Goal: Find specific page/section: Find specific page/section

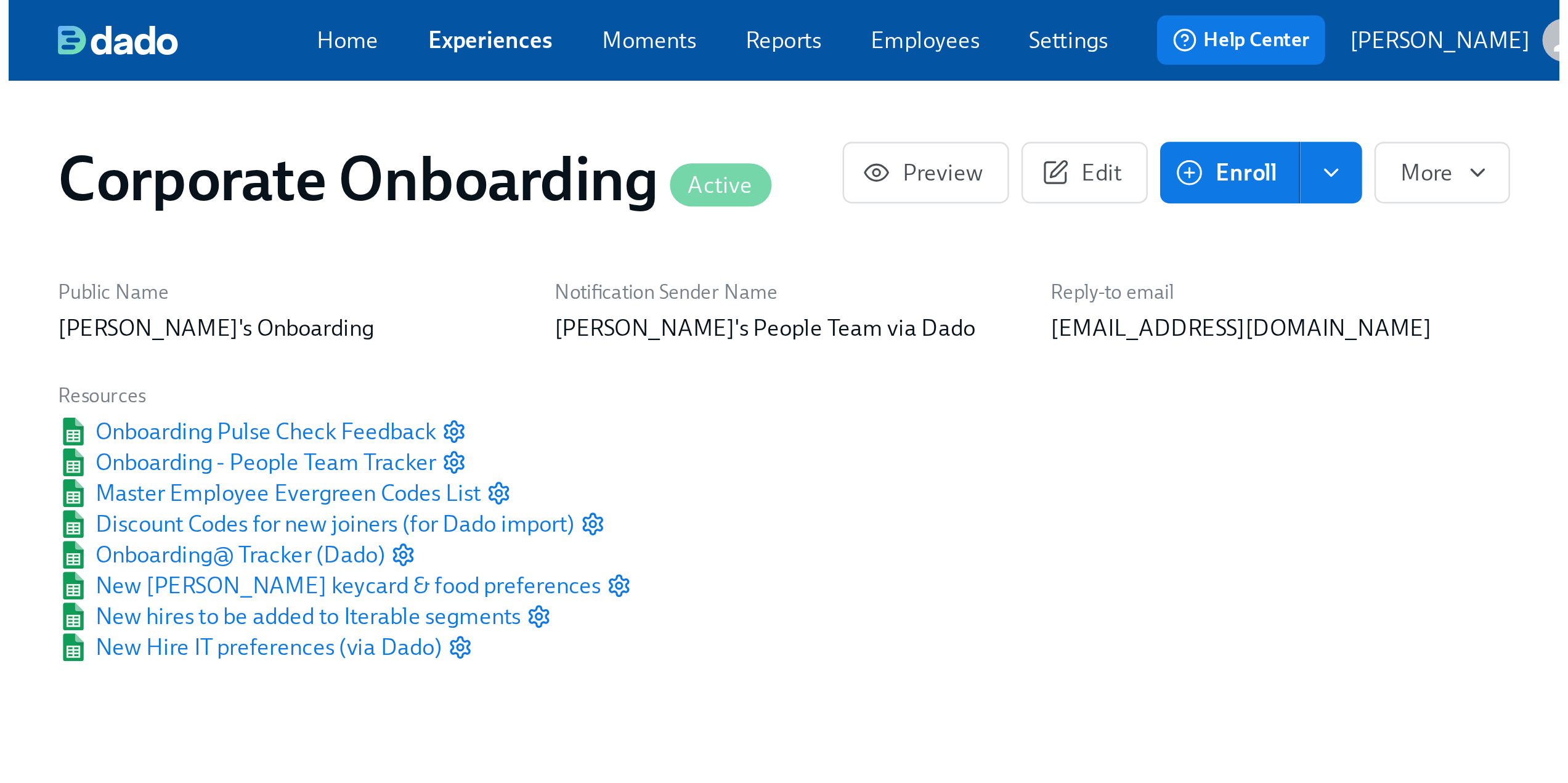
scroll to position [0, 2806]
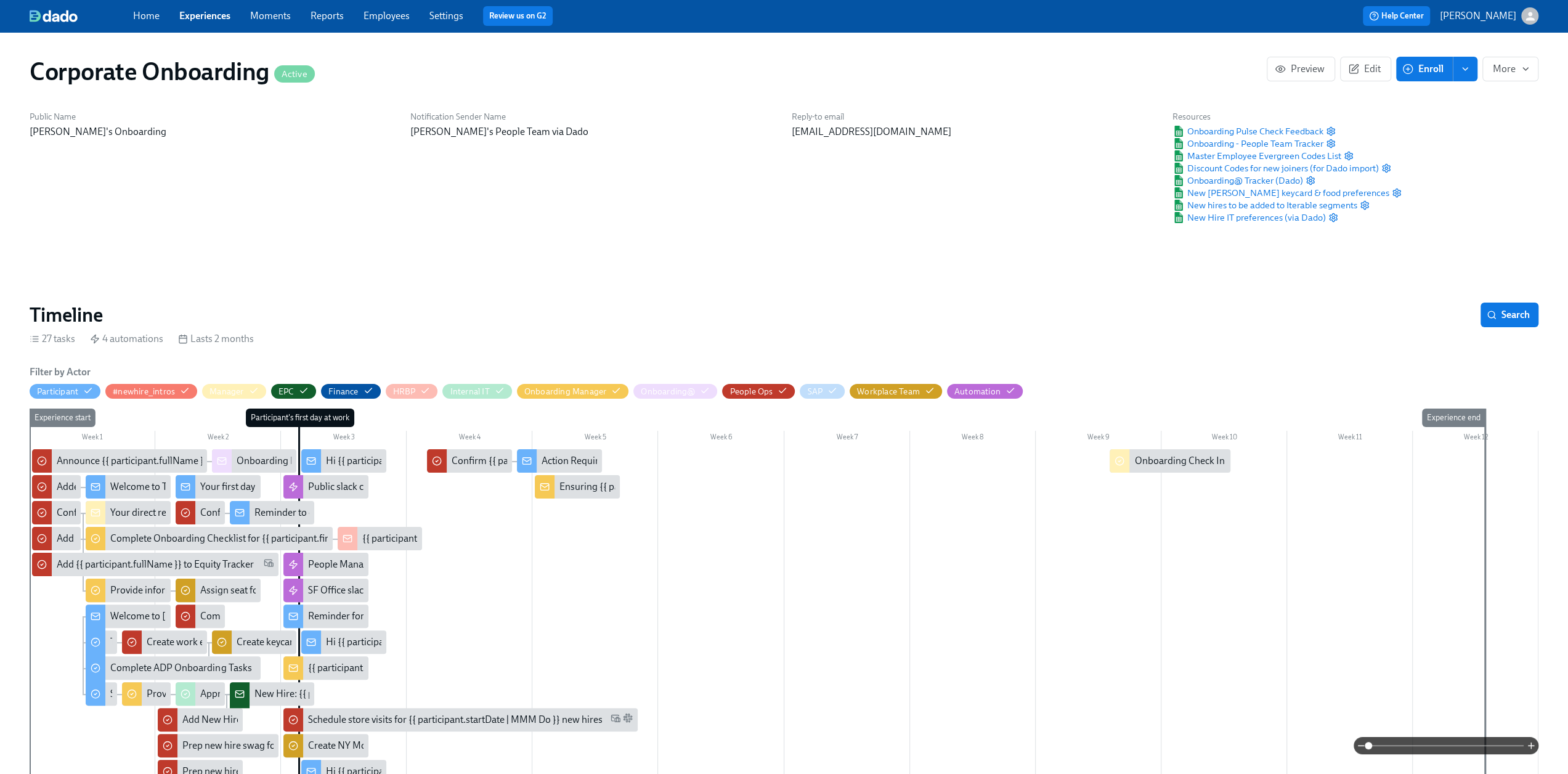
click at [260, 17] on link "Moments" at bounding box center [270, 16] width 41 height 12
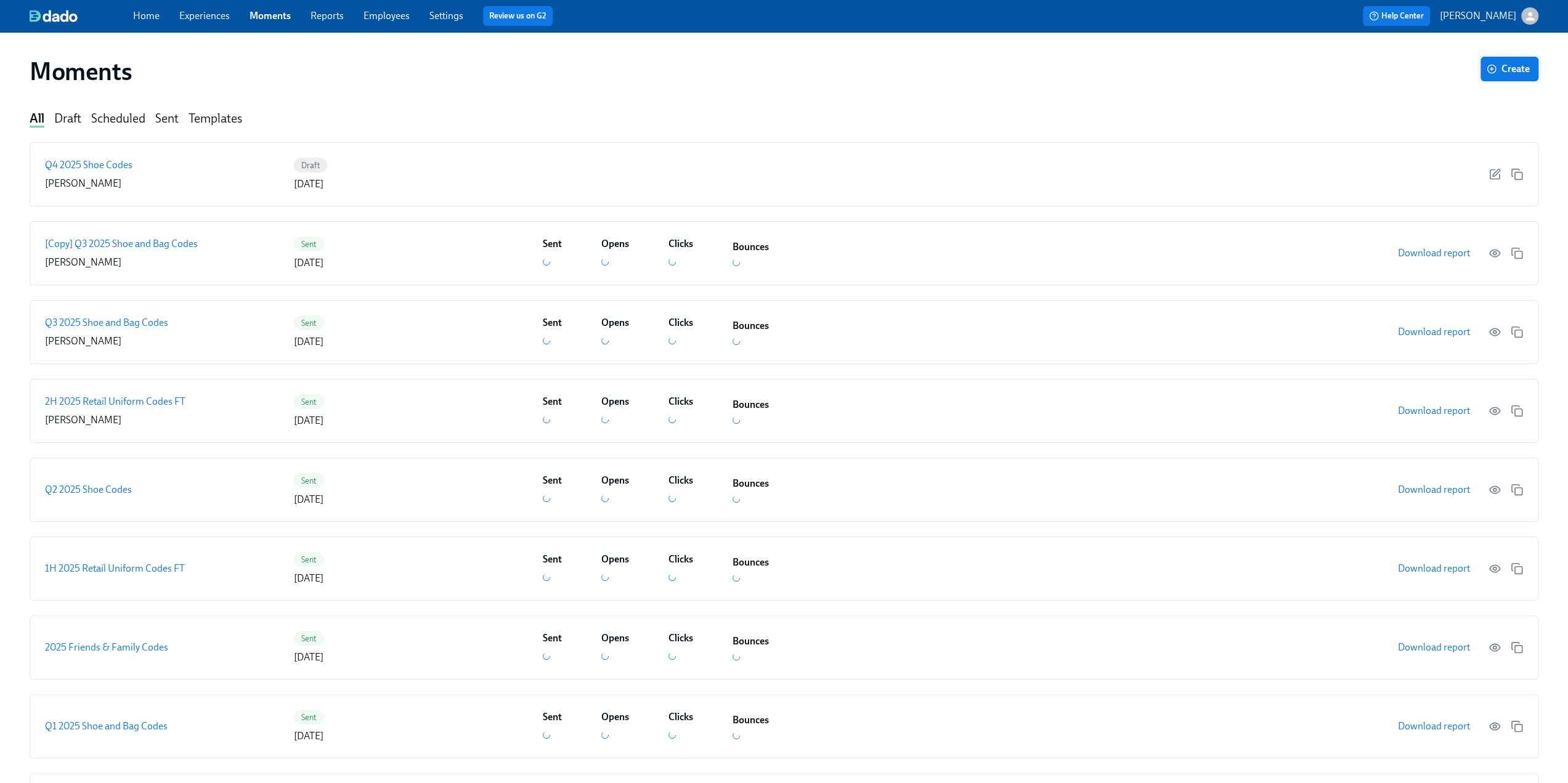
click at [936, 69] on icon "button" at bounding box center [1492, 69] width 0 height 3
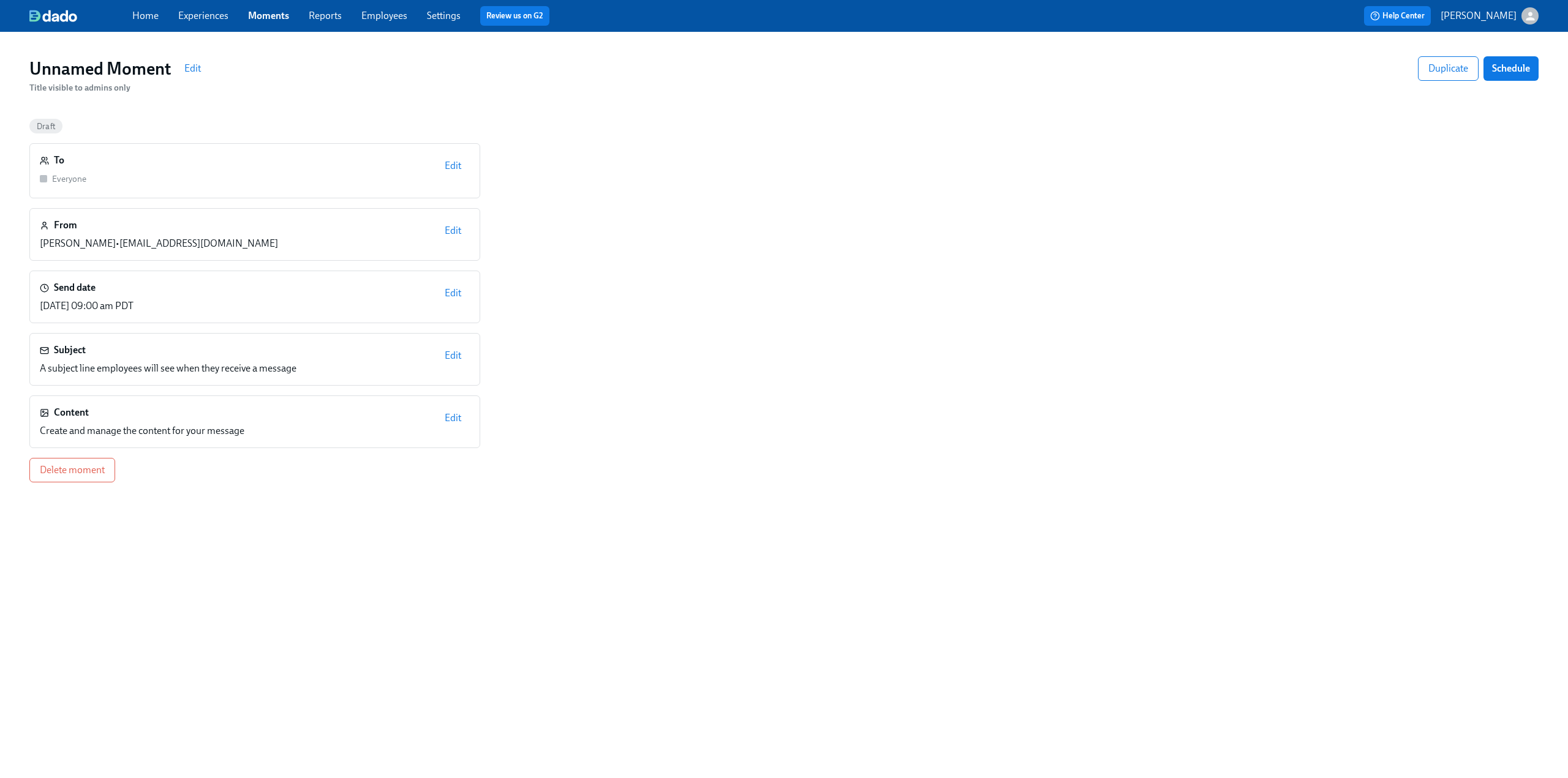
click at [454, 162] on span "Edit" at bounding box center [453, 166] width 16 height 12
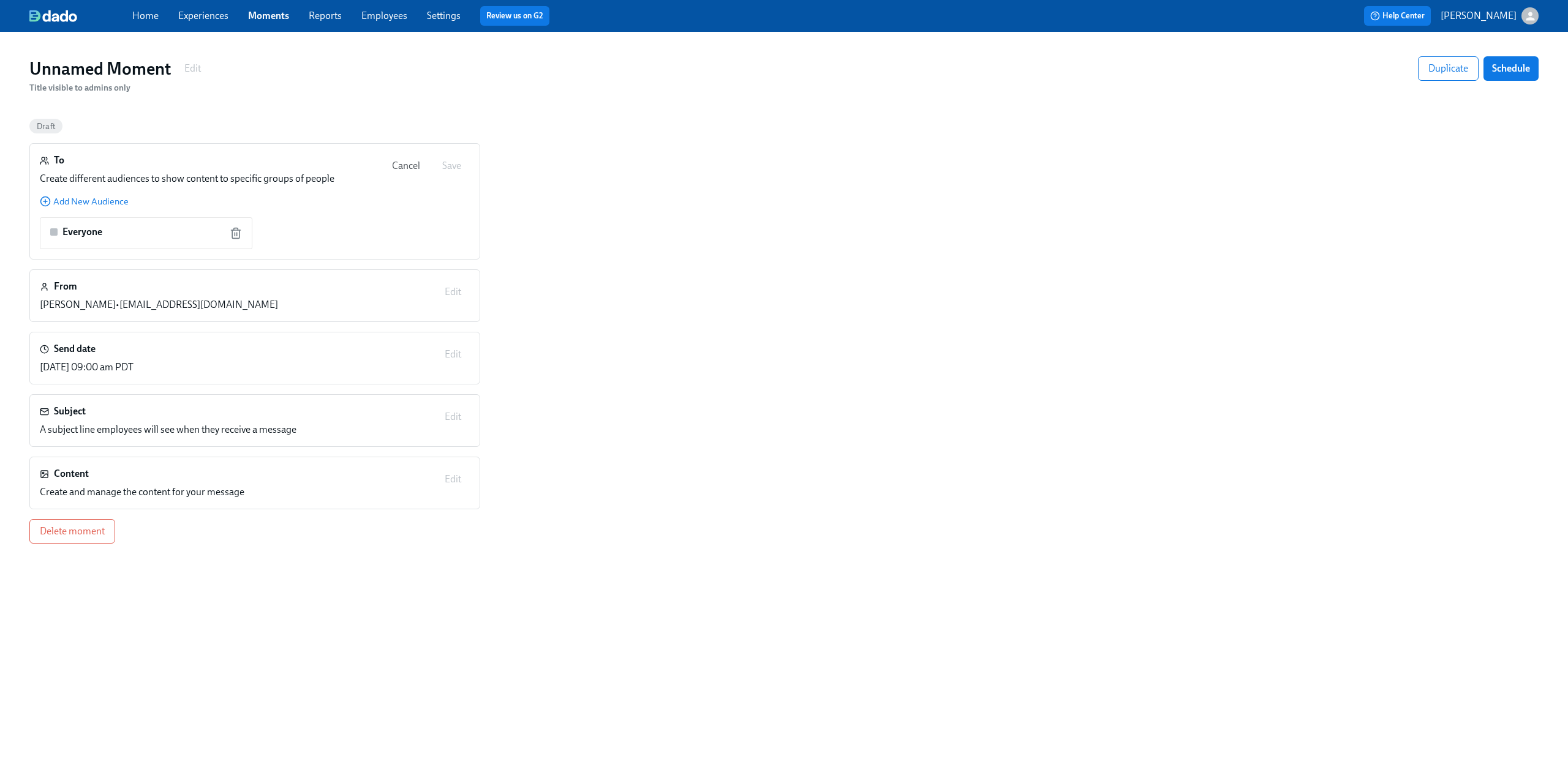
click at [408, 164] on span "Cancel" at bounding box center [406, 166] width 28 height 12
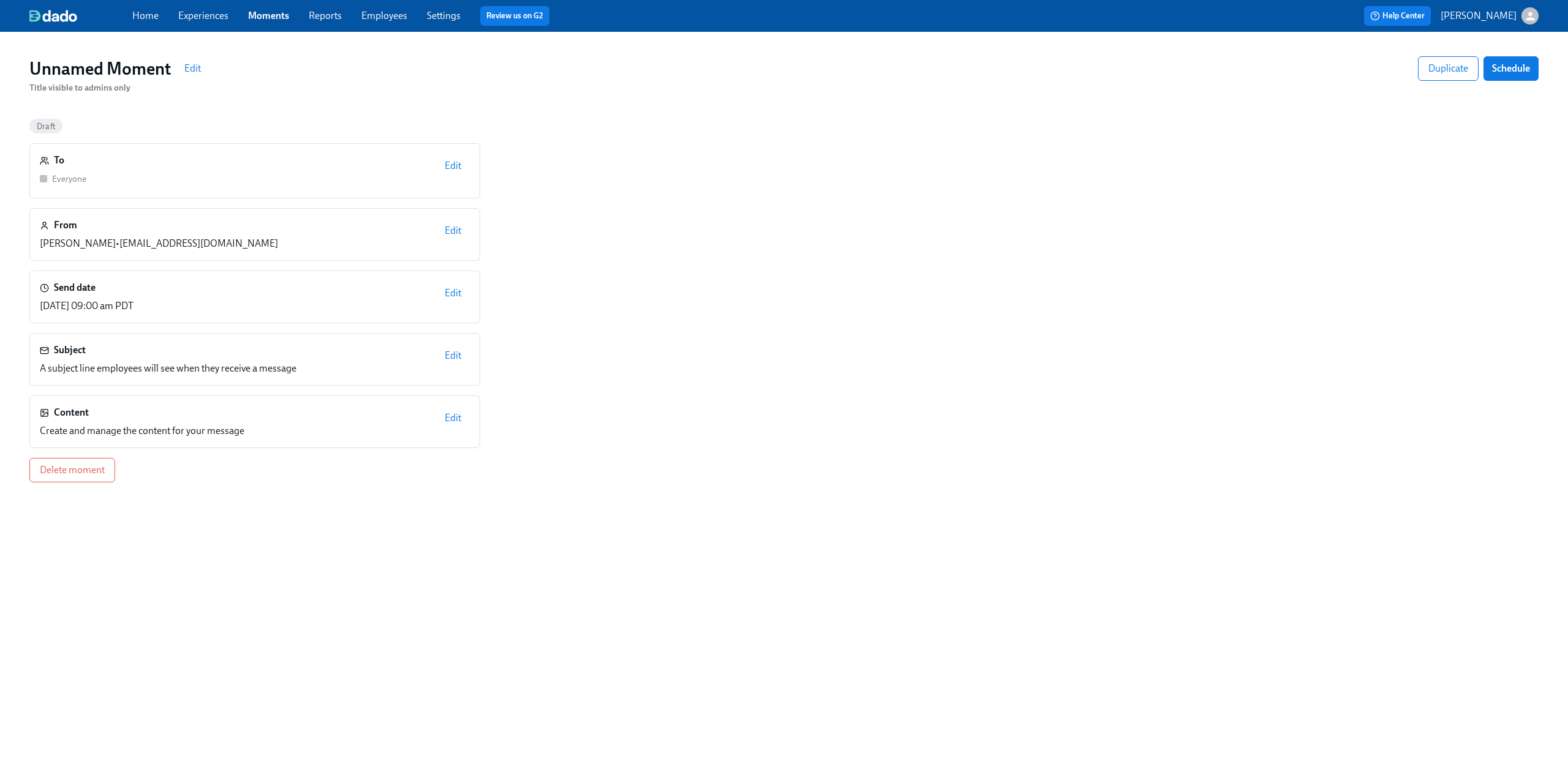
click at [459, 412] on span "Edit" at bounding box center [453, 418] width 16 height 12
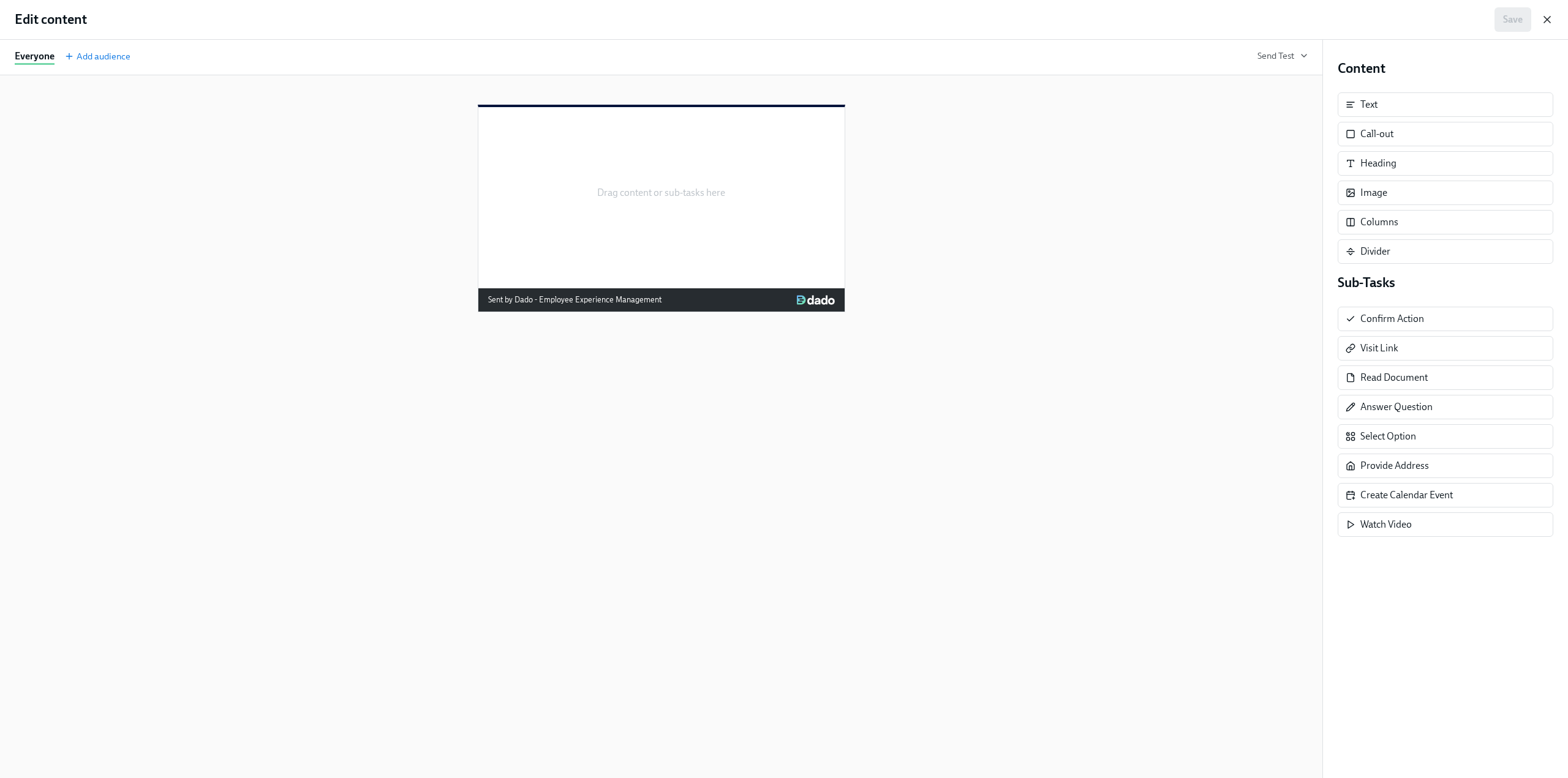
click at [931, 17] on icon "button" at bounding box center [1547, 19] width 12 height 12
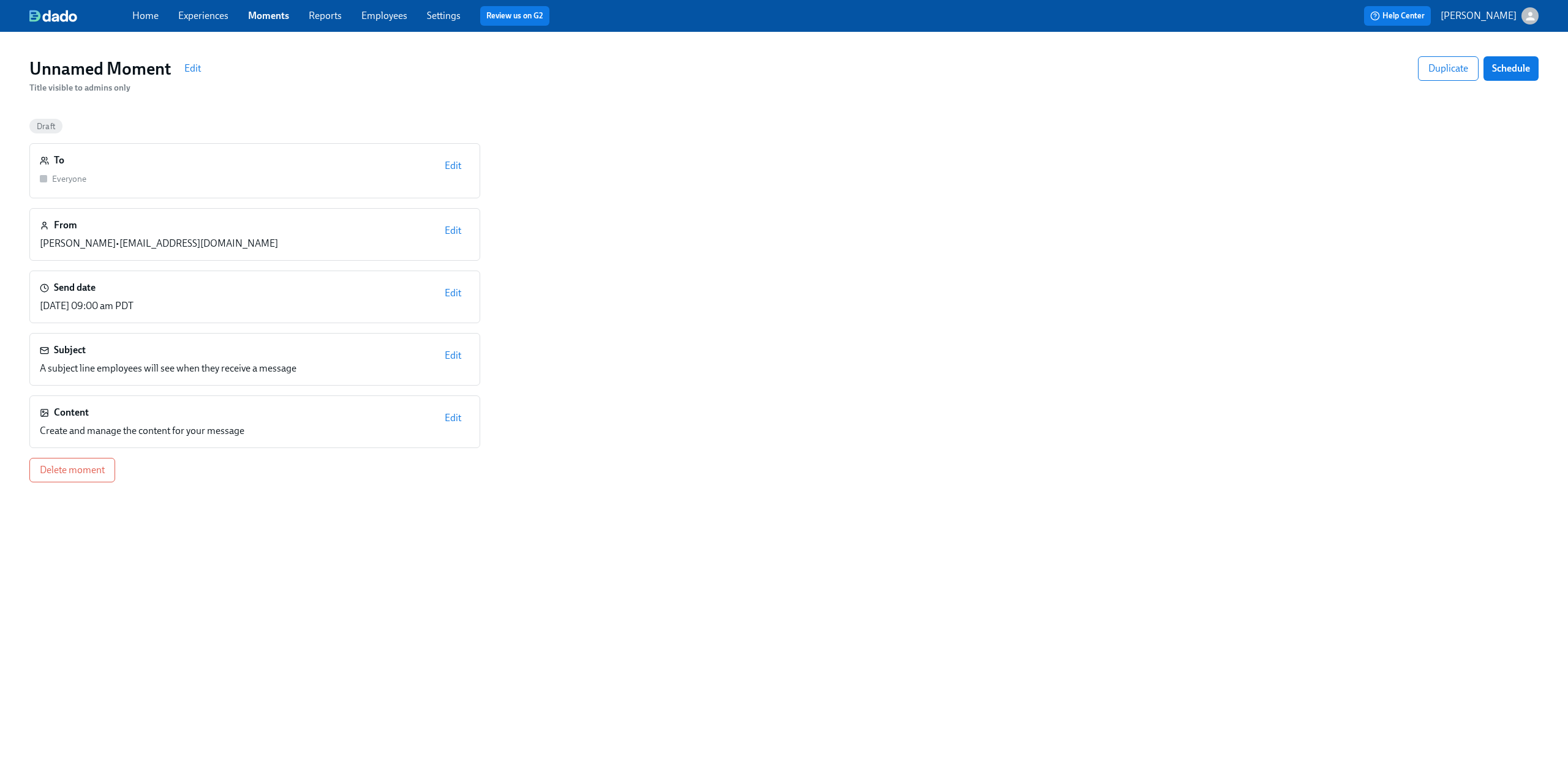
click at [265, 16] on link "Moments" at bounding box center [268, 16] width 41 height 12
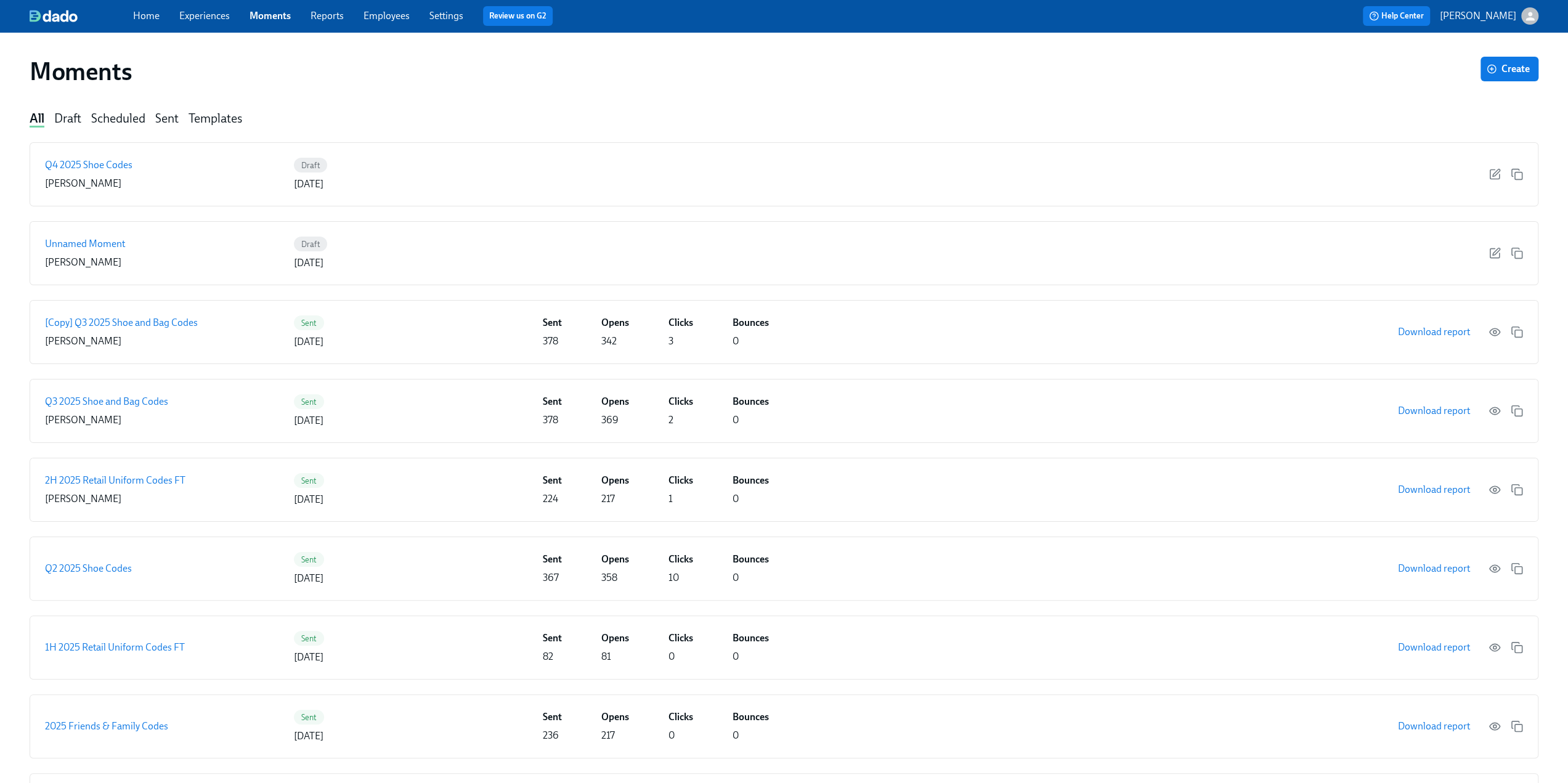
click at [208, 17] on link "Experiences" at bounding box center [204, 16] width 50 height 12
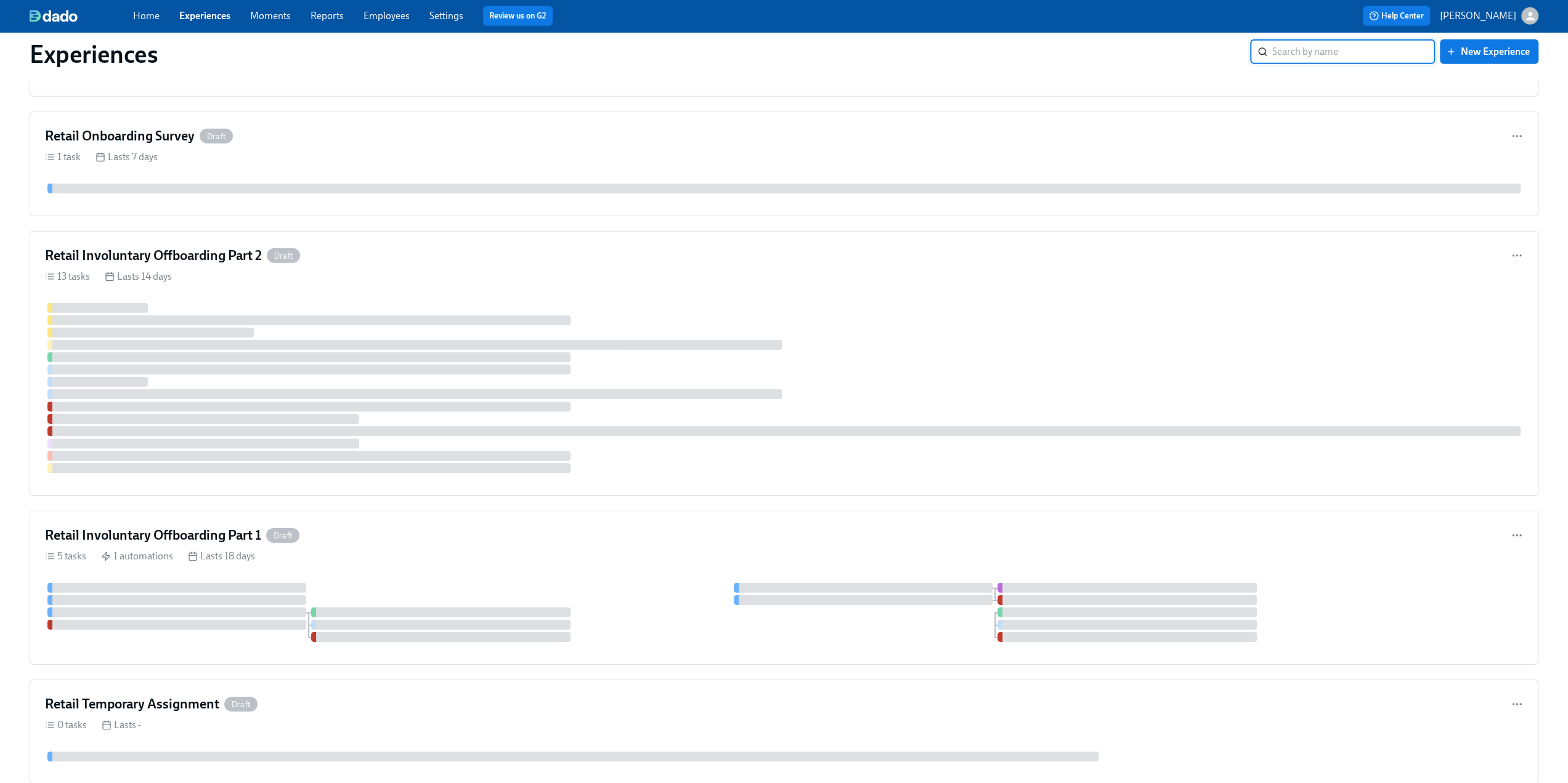
scroll to position [3801, 0]
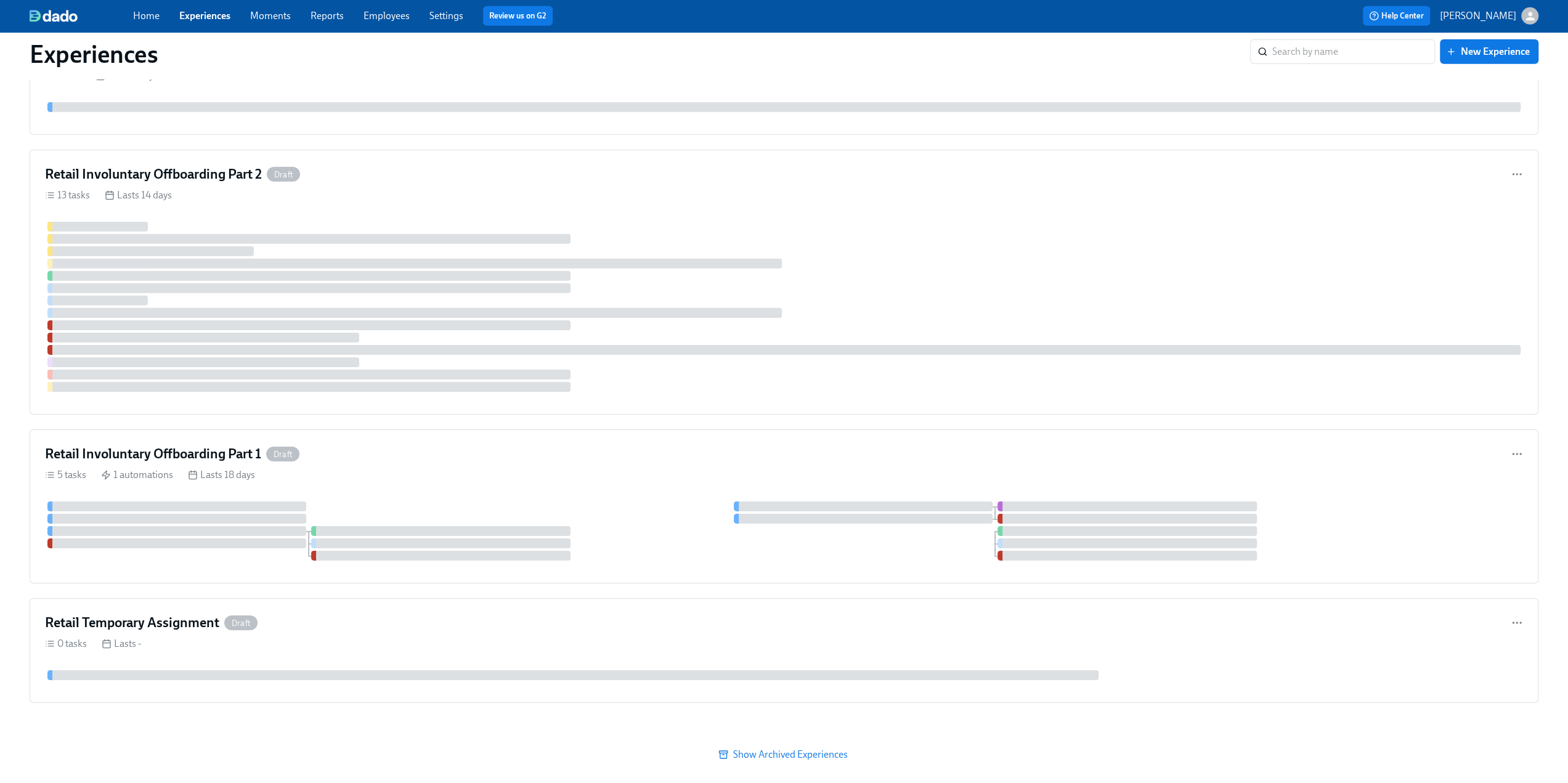
click at [258, 15] on link "Moments" at bounding box center [270, 16] width 41 height 12
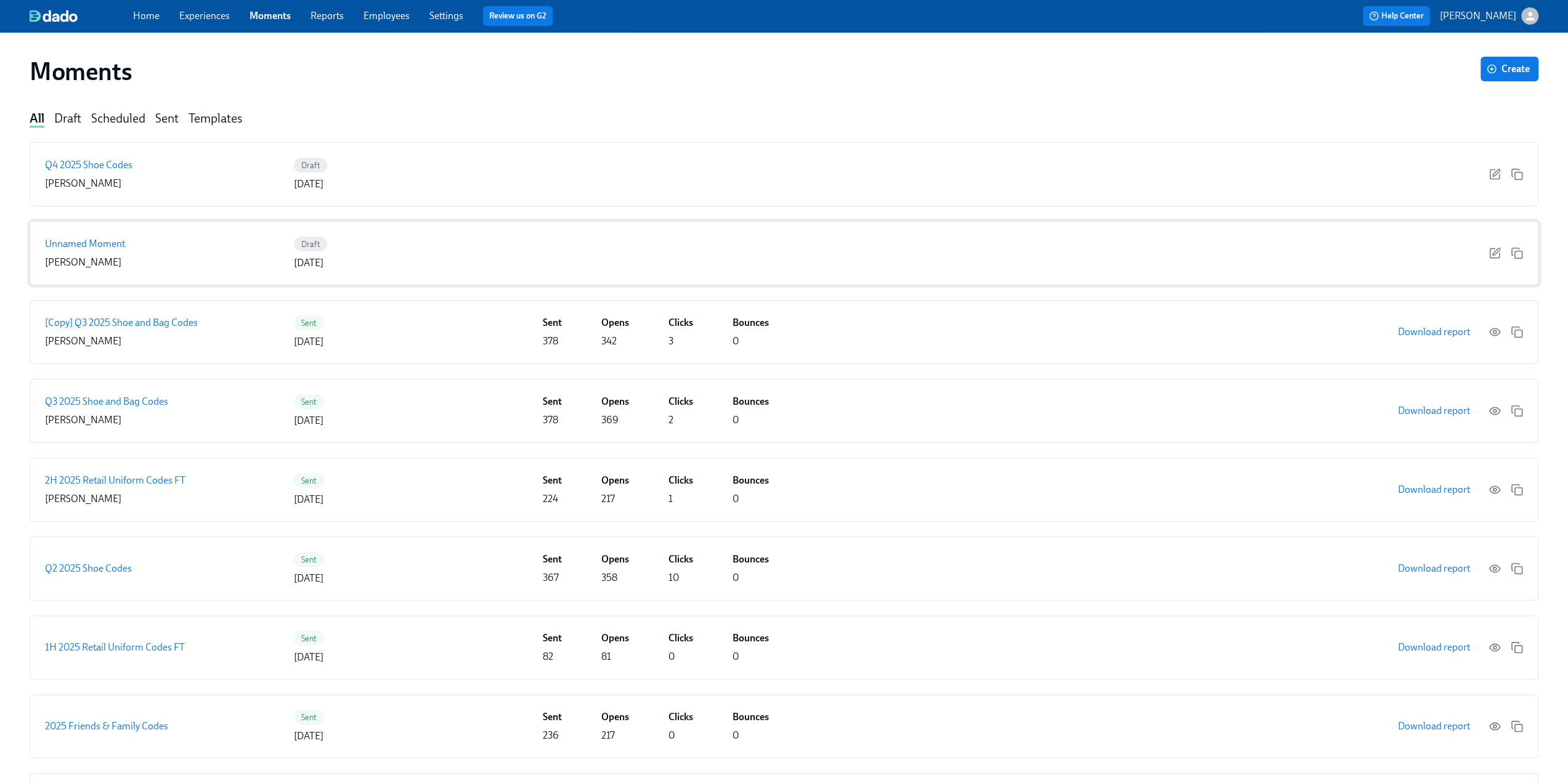
click at [936, 245] on div "Unnamed Moment [PERSON_NAME] Draft [DATE]" at bounding box center [784, 253] width 1509 height 64
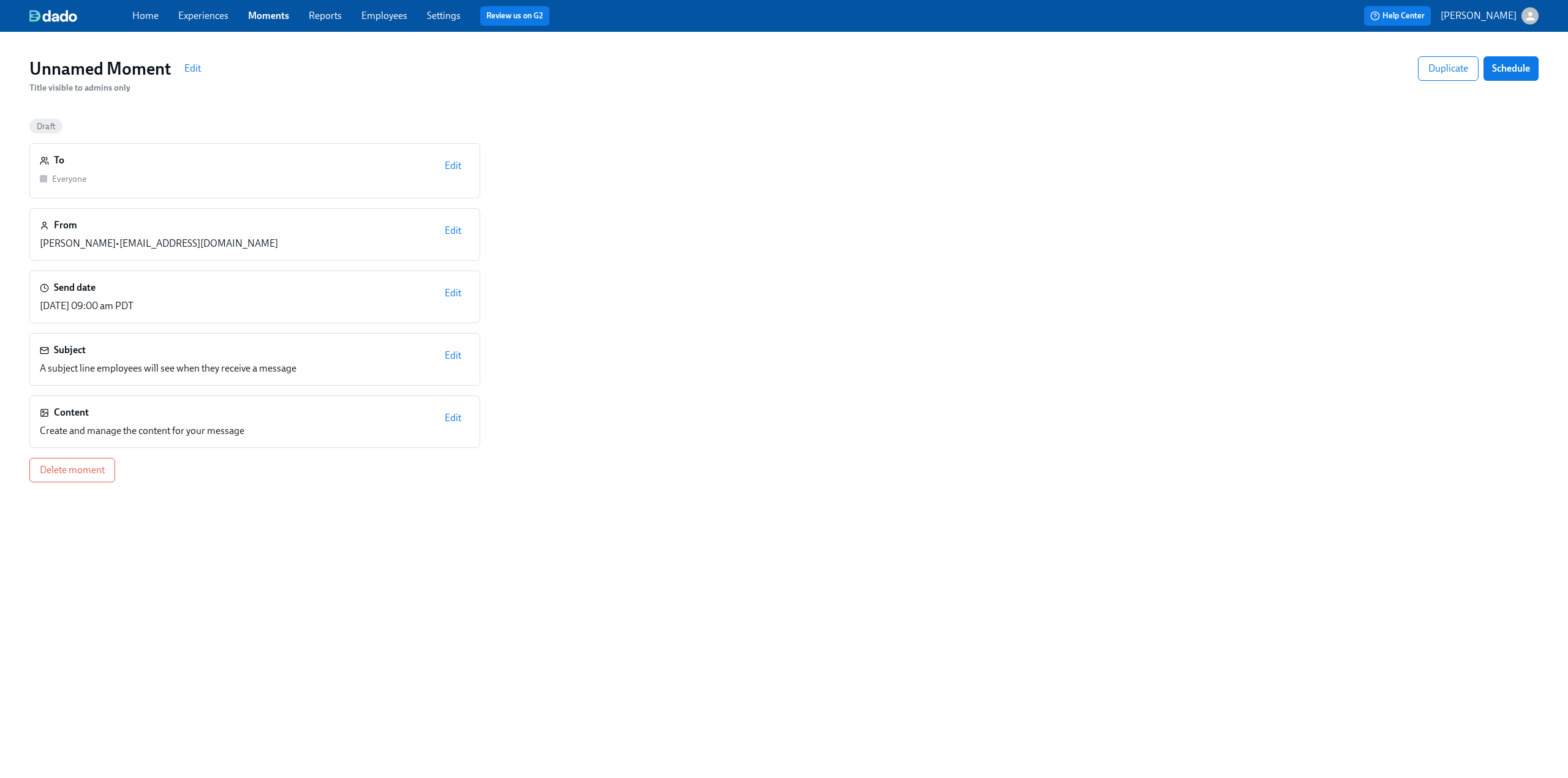
click at [454, 420] on span "Edit" at bounding box center [453, 418] width 16 height 12
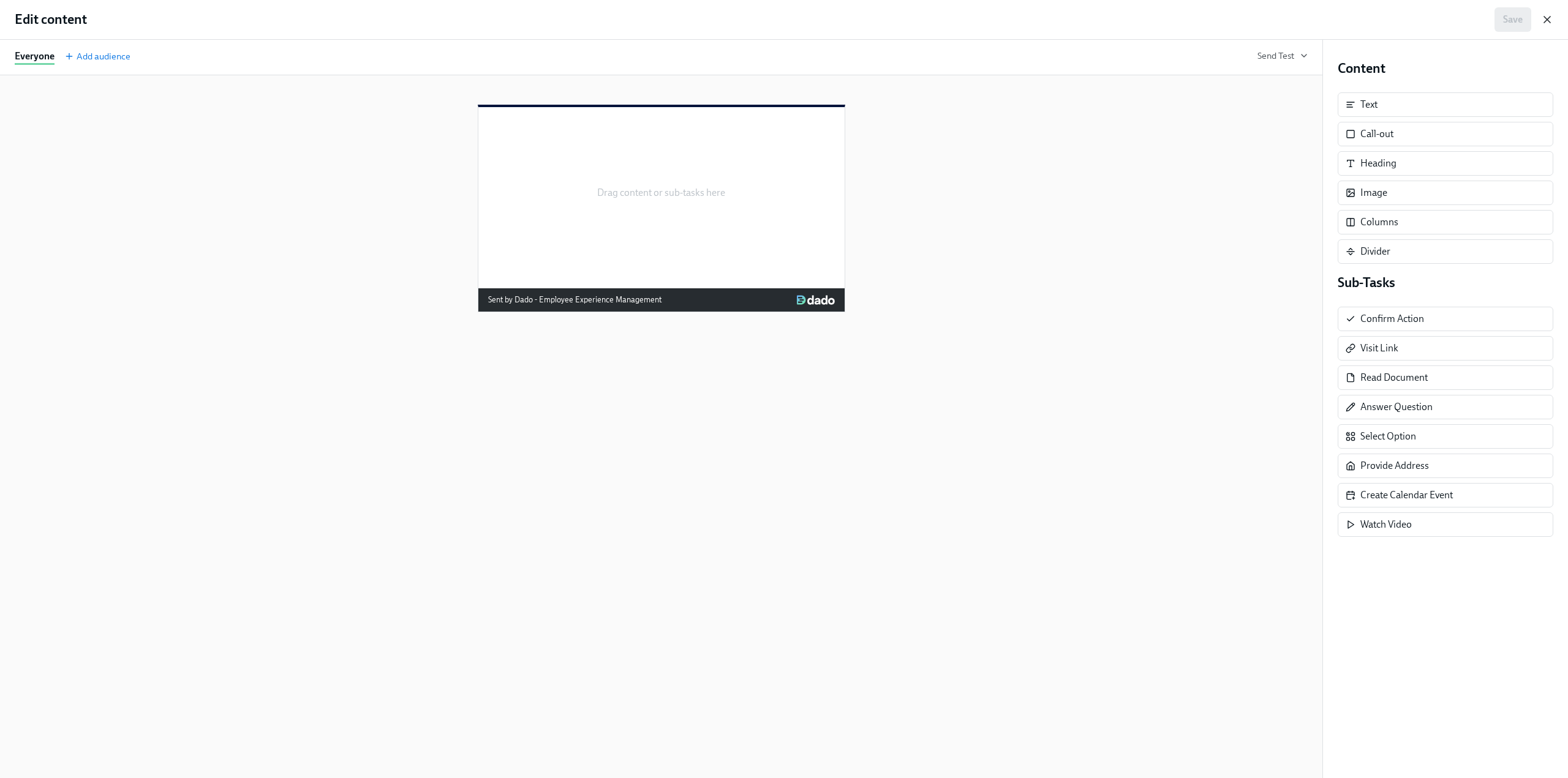
click at [931, 19] on icon "button" at bounding box center [1547, 19] width 12 height 12
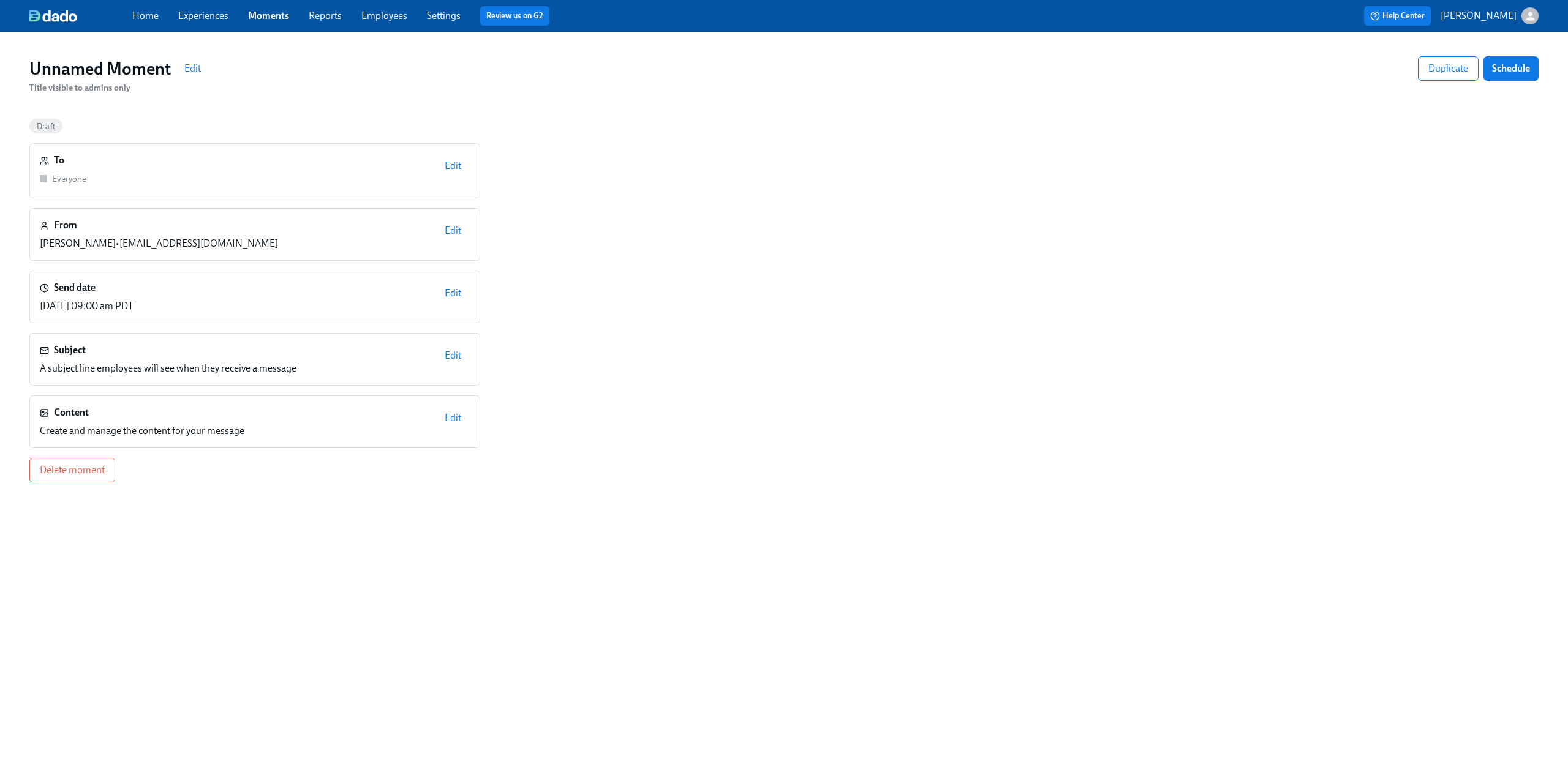
click at [204, 16] on link "Experiences" at bounding box center [203, 16] width 50 height 12
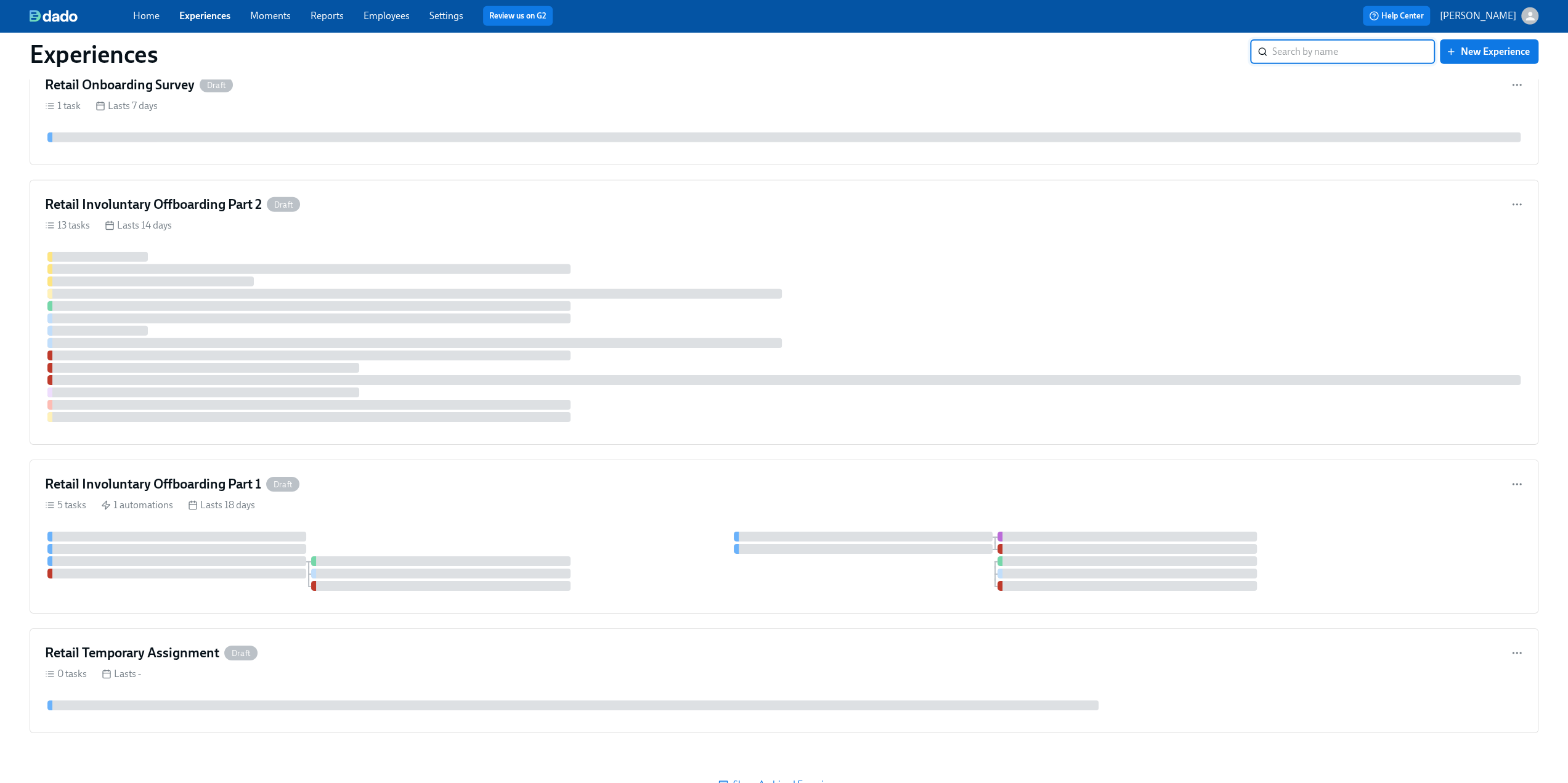
scroll to position [3801, 0]
